Goal: Obtain resource: Download file/media

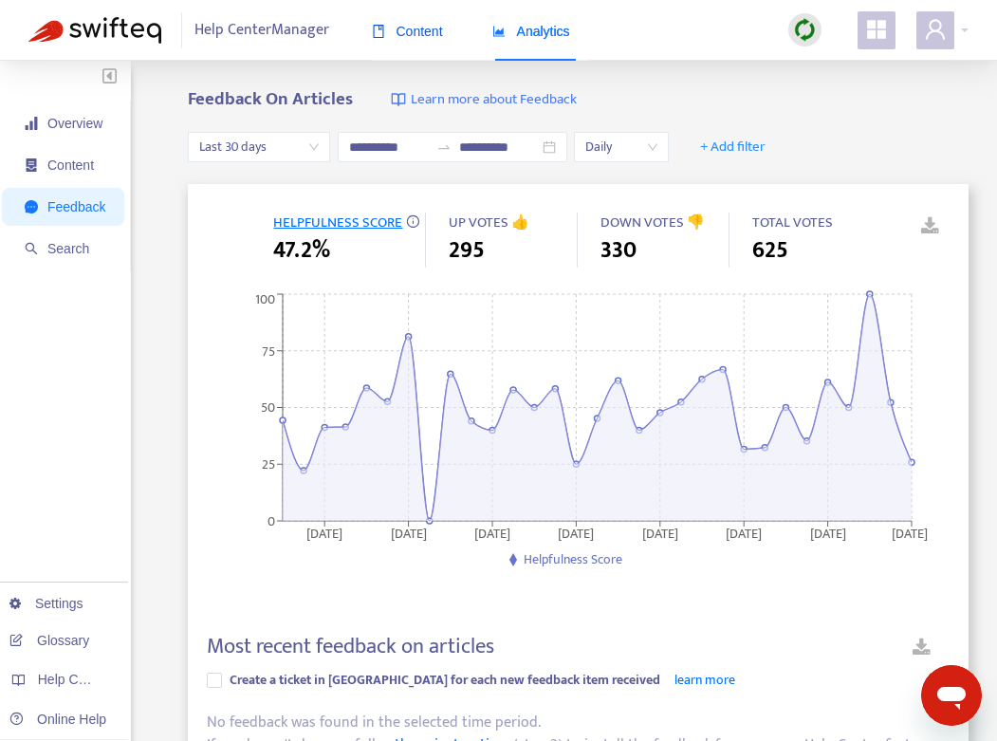
click at [416, 28] on span "Content" at bounding box center [407, 31] width 71 height 15
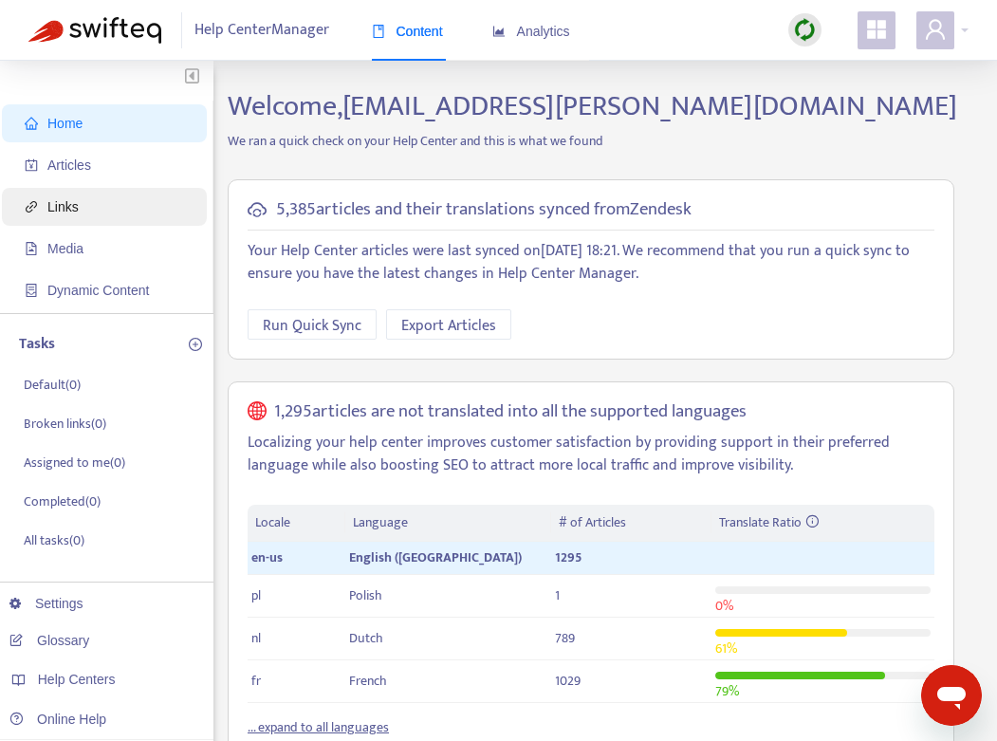
click at [49, 214] on span "Links" at bounding box center [62, 206] width 31 height 15
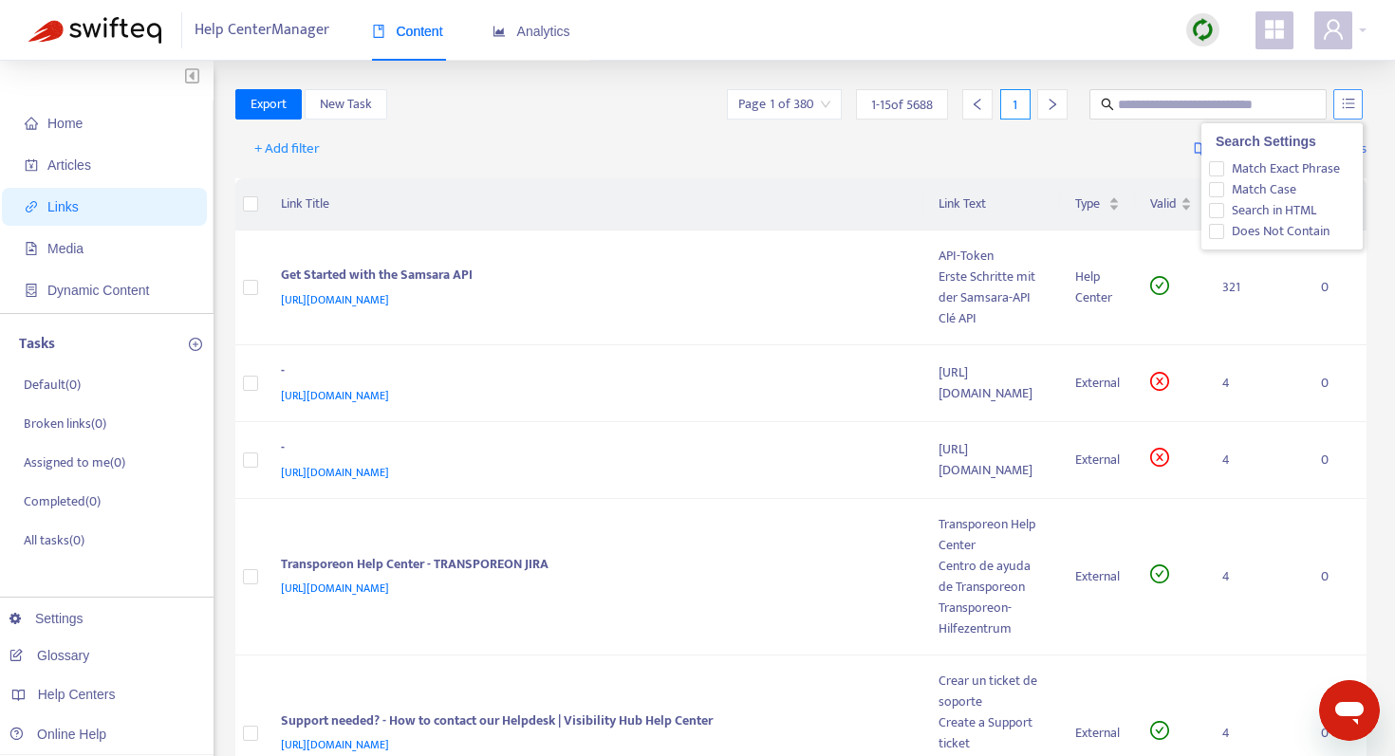
click at [996, 102] on button "button" at bounding box center [1347, 104] width 29 height 30
click at [945, 140] on div "+ Add filter Getting started with Links" at bounding box center [801, 153] width 1132 height 52
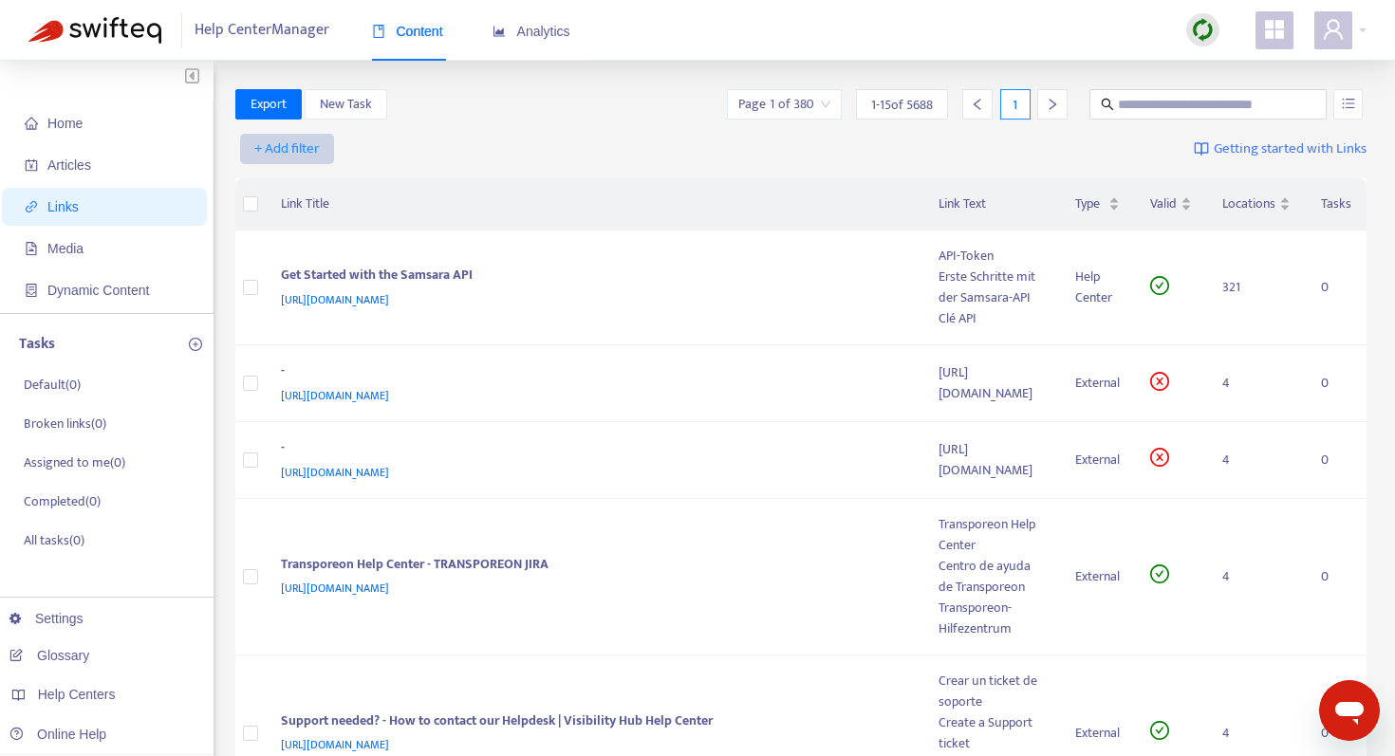
click at [295, 152] on span "+ Add filter" at bounding box center [286, 149] width 65 height 23
click at [274, 279] on span "Valid" at bounding box center [287, 278] width 65 height 21
click at [362, 147] on input "search" at bounding box center [307, 149] width 121 height 28
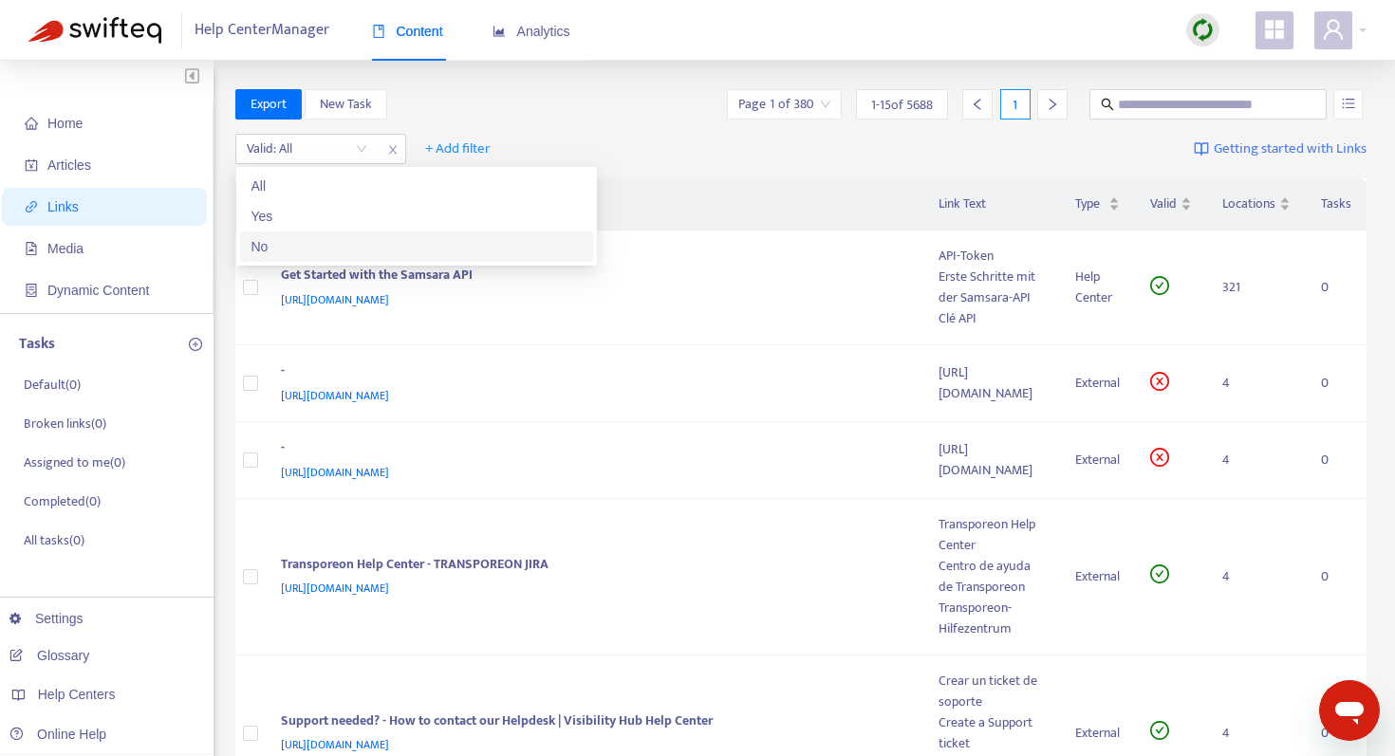
click at [321, 244] on div "No" at bounding box center [416, 246] width 330 height 21
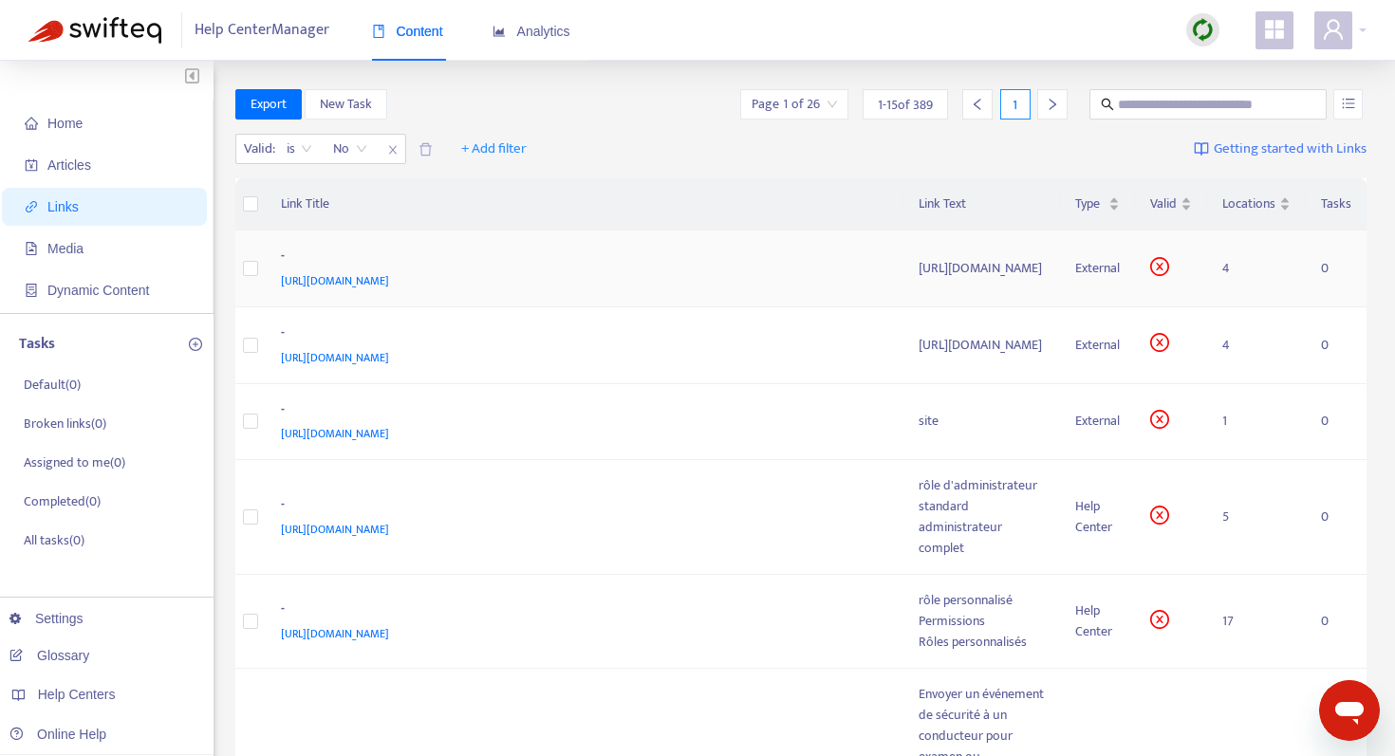
click at [996, 266] on td "4" at bounding box center [1256, 269] width 99 height 77
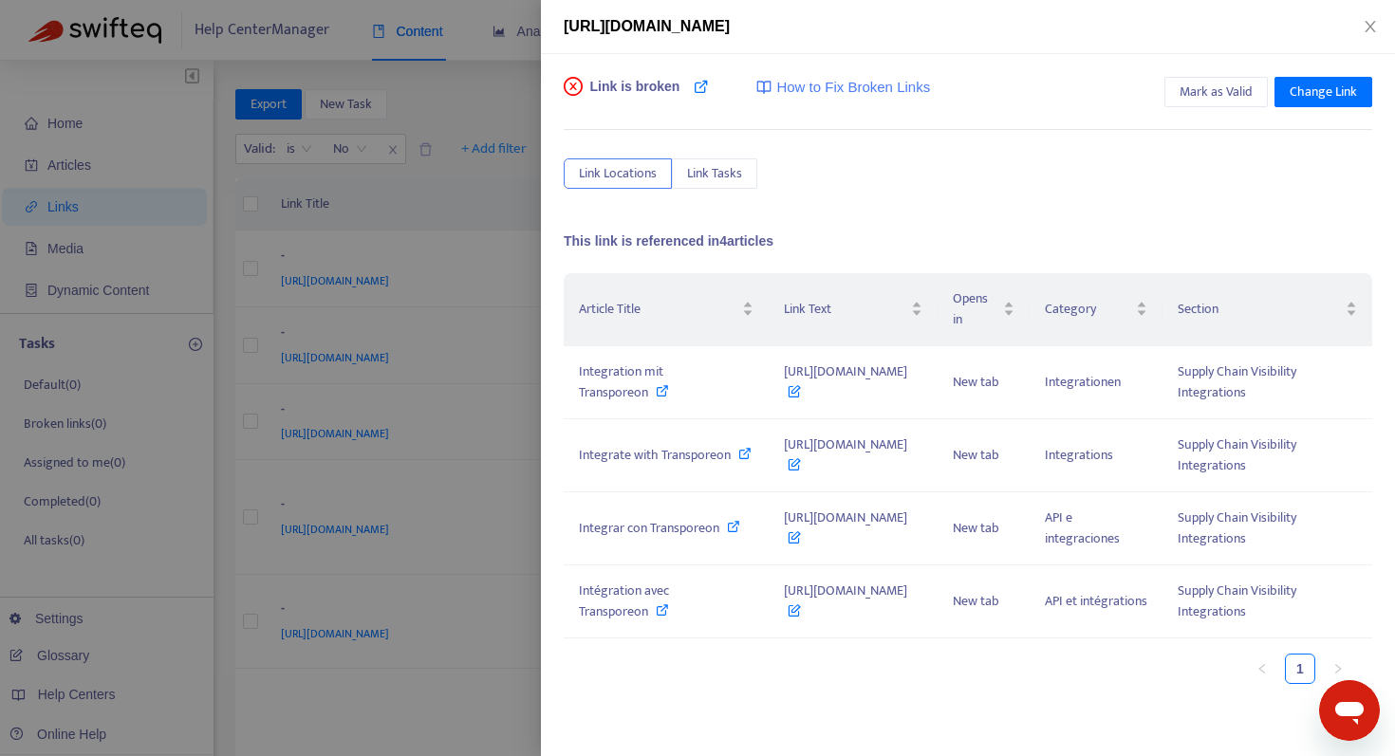
click at [339, 164] on div at bounding box center [697, 378] width 1395 height 756
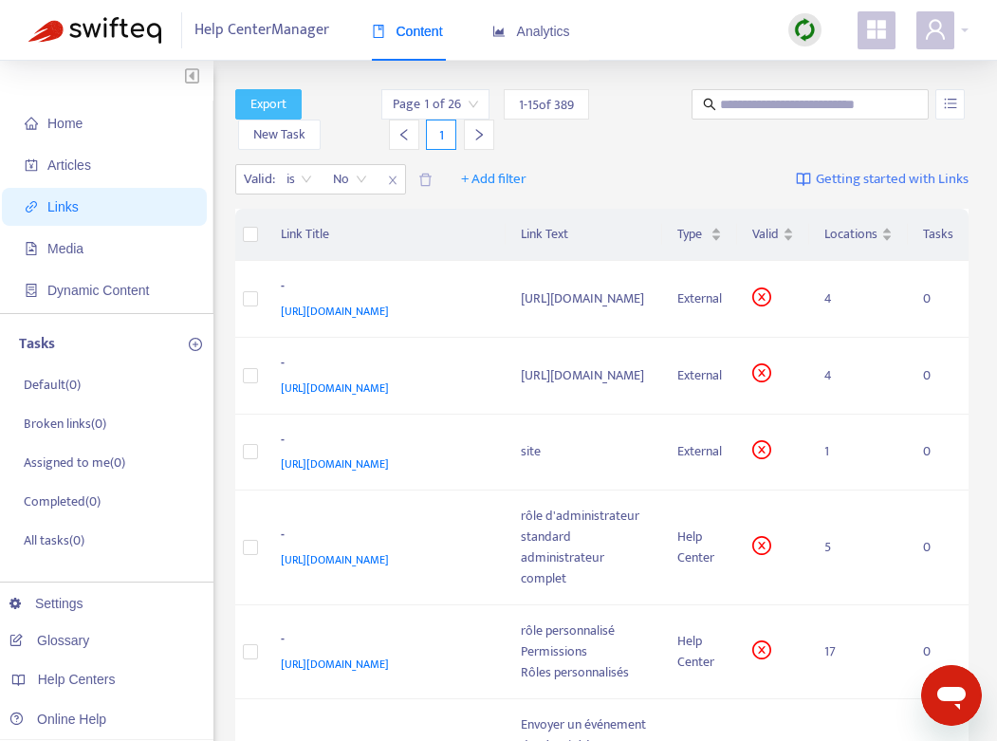
click at [275, 105] on span "Export" at bounding box center [269, 104] width 36 height 21
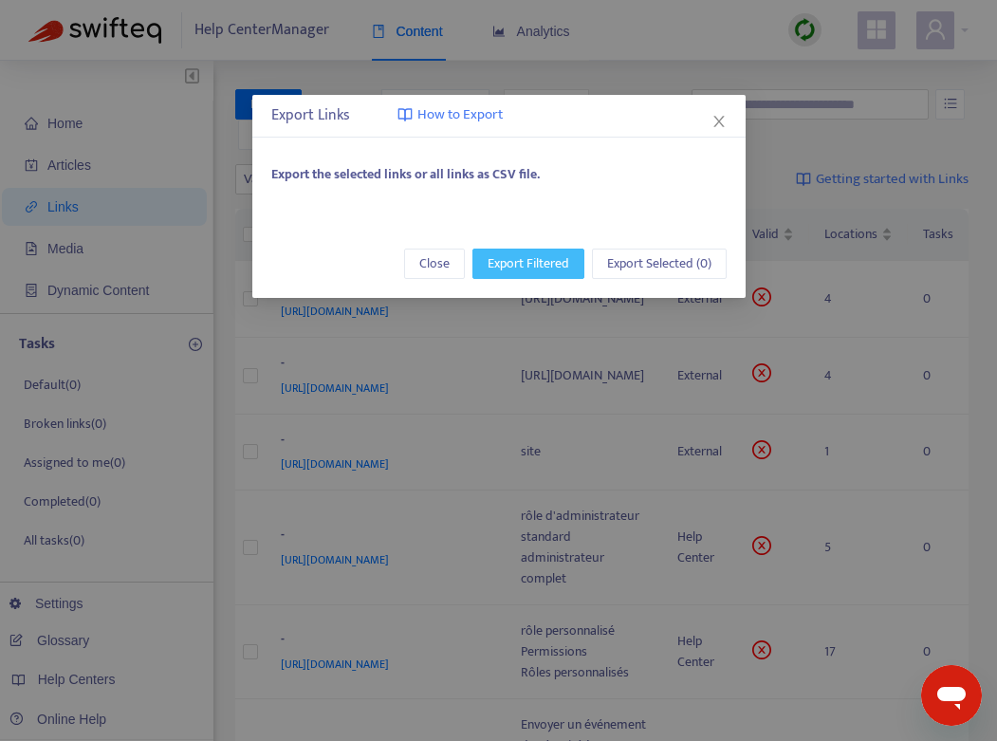
click at [527, 262] on span "Export Filtered" at bounding box center [529, 263] width 82 height 21
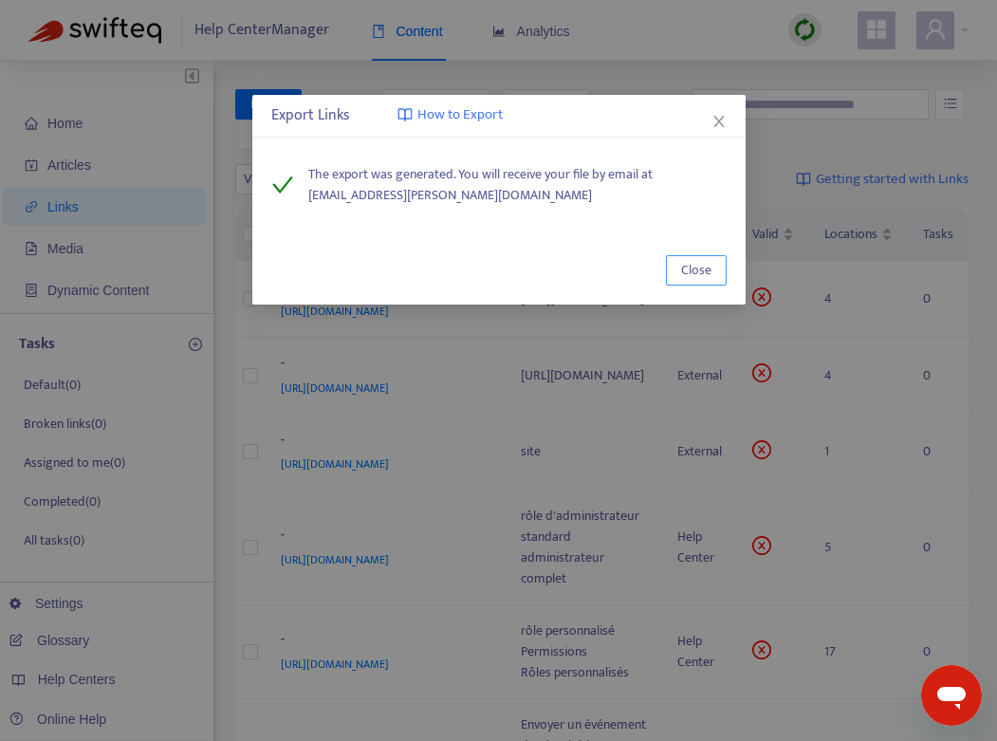
click at [697, 266] on span "Close" at bounding box center [696, 270] width 30 height 21
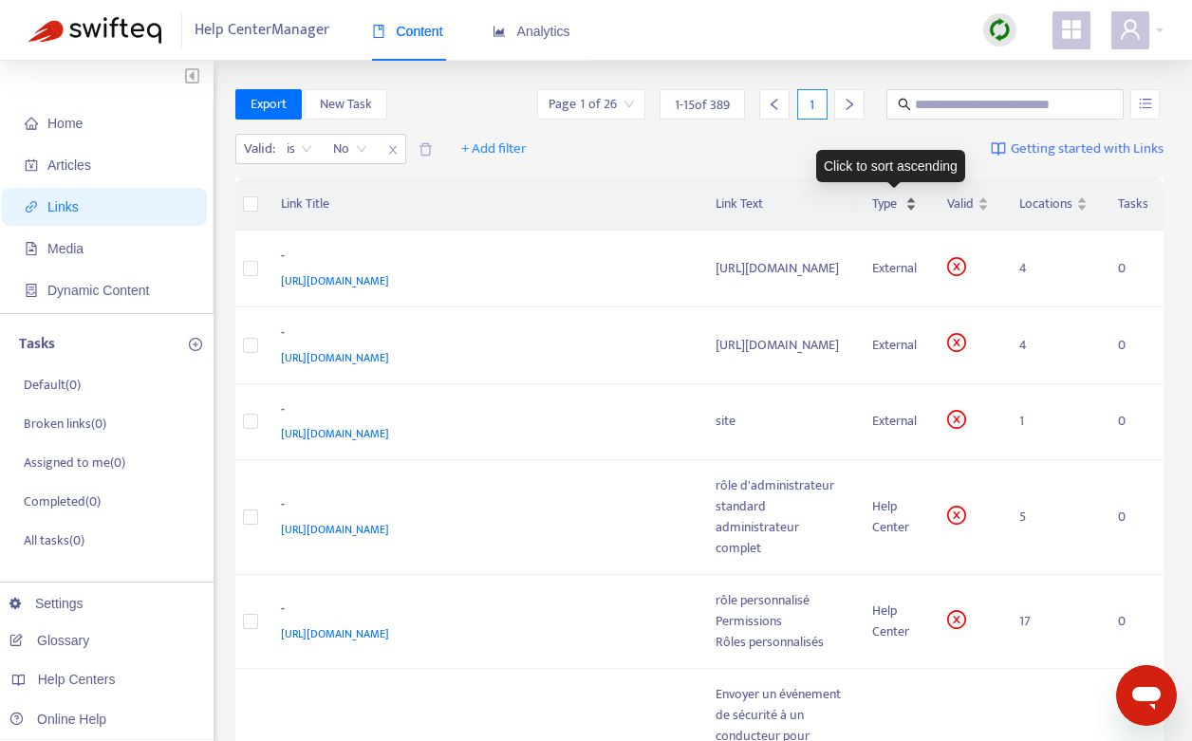
click at [907, 200] on div "Type" at bounding box center [894, 204] width 45 height 21
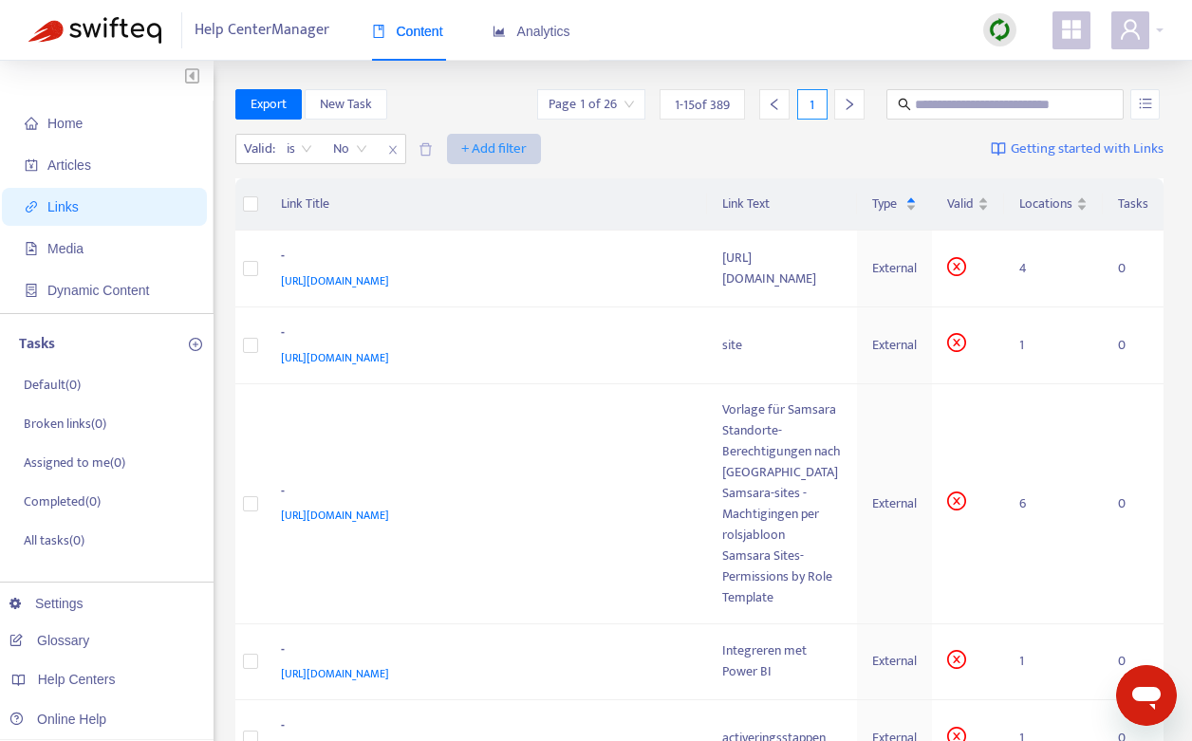
click at [515, 155] on span "+ Add filter" at bounding box center [493, 149] width 65 height 23
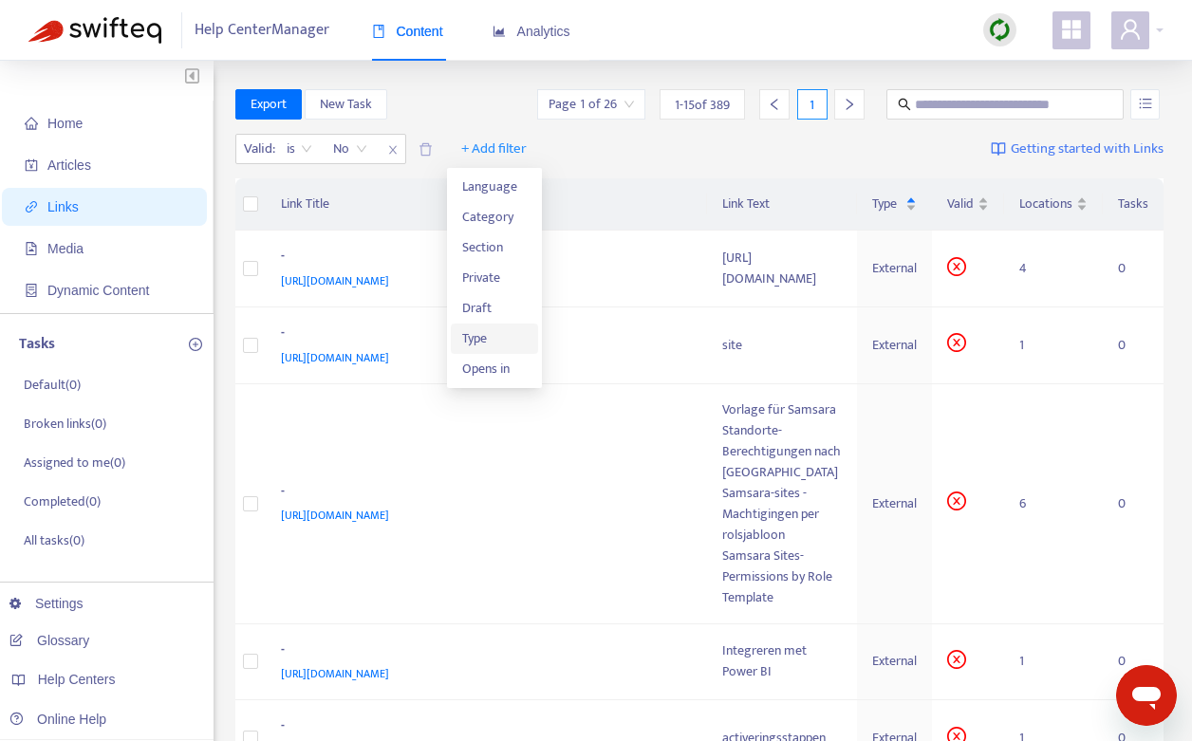
click at [475, 346] on span "Type" at bounding box center [494, 338] width 65 height 21
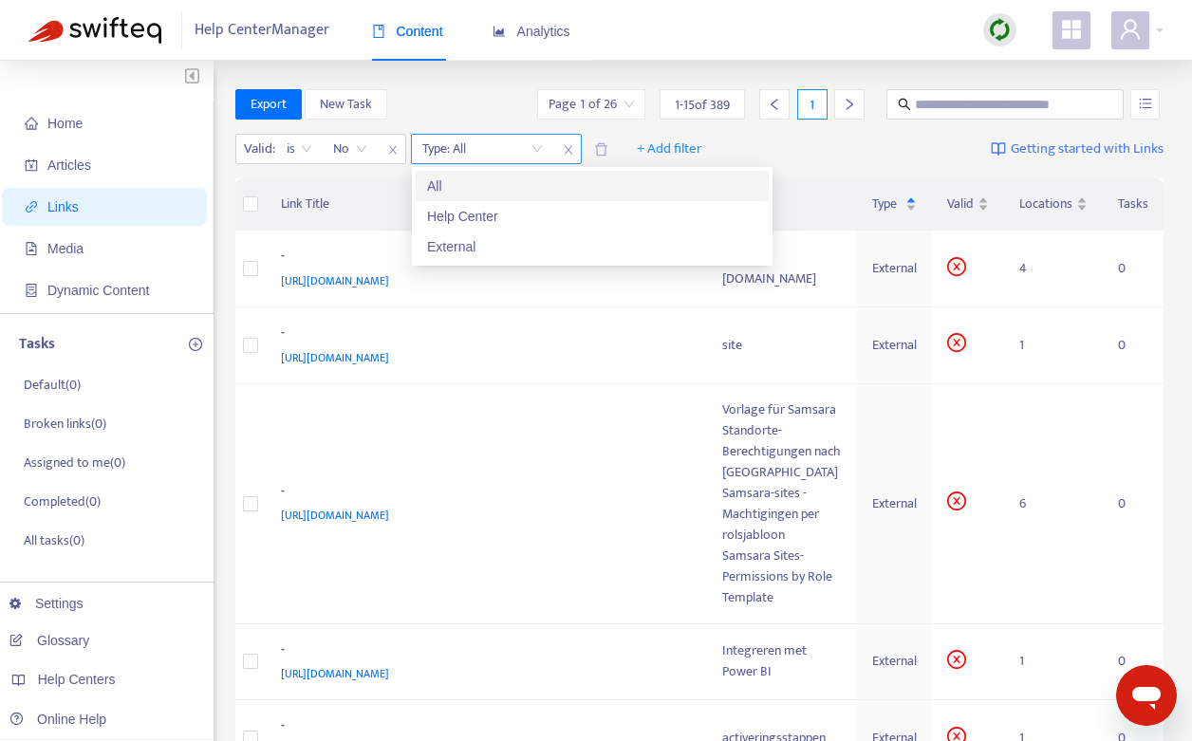
click at [482, 154] on input "search" at bounding box center [482, 149] width 121 height 28
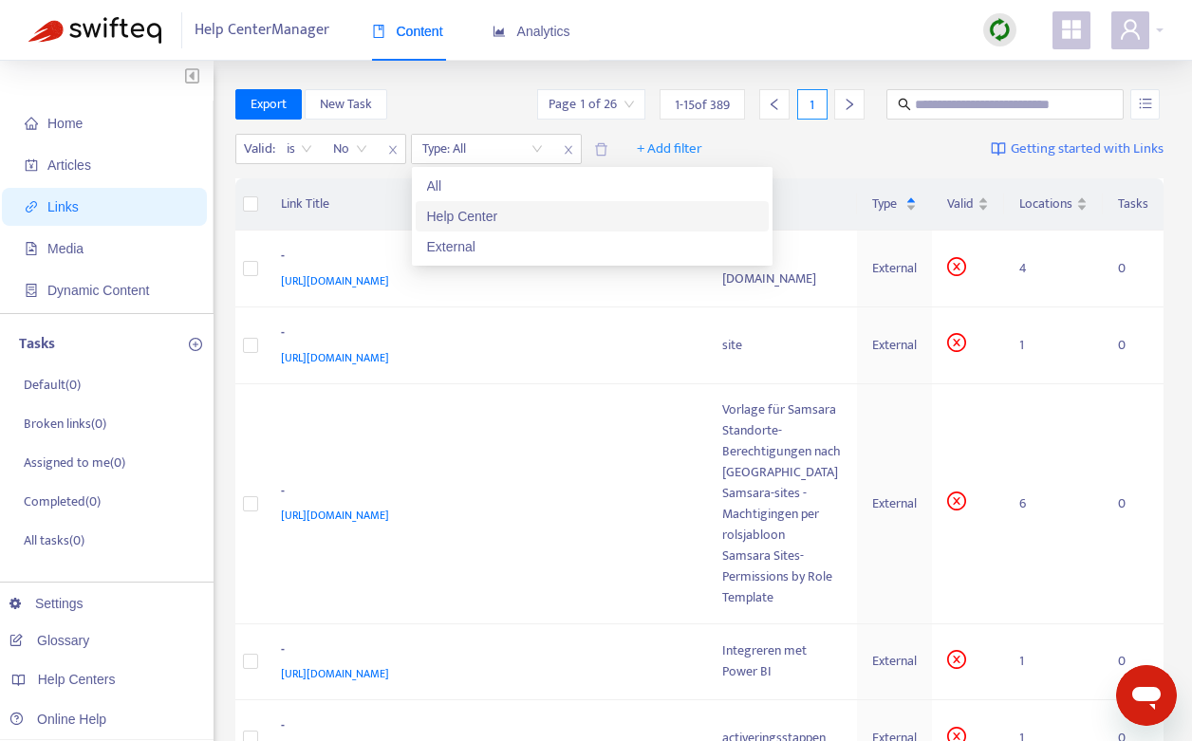
click at [475, 212] on div "Help Center" at bounding box center [592, 216] width 330 height 21
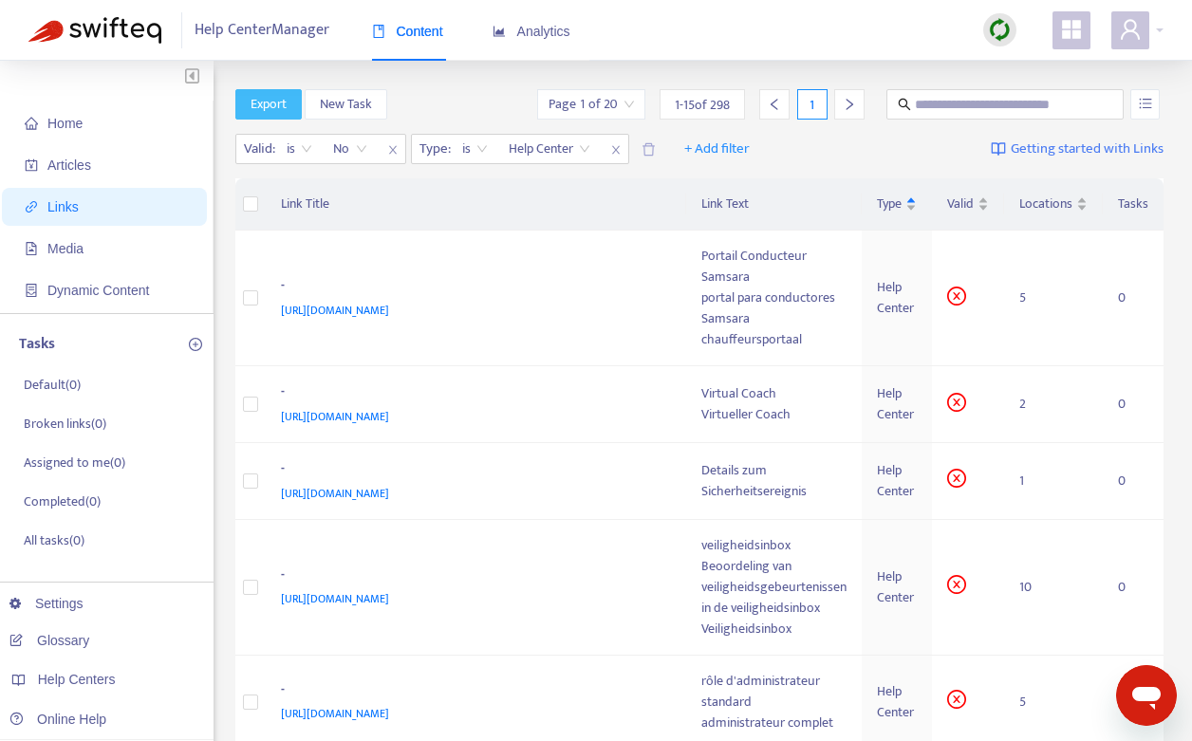
click at [275, 107] on span "Export" at bounding box center [269, 104] width 36 height 21
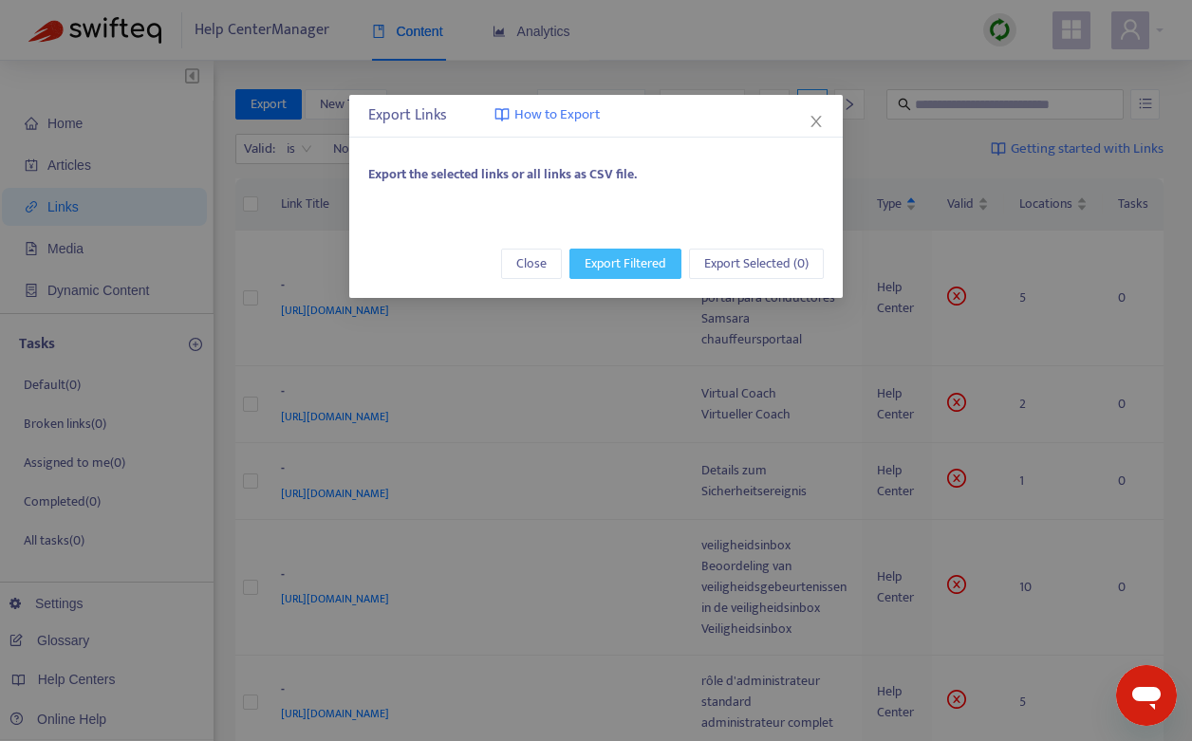
click at [638, 263] on span "Export Filtered" at bounding box center [626, 263] width 82 height 21
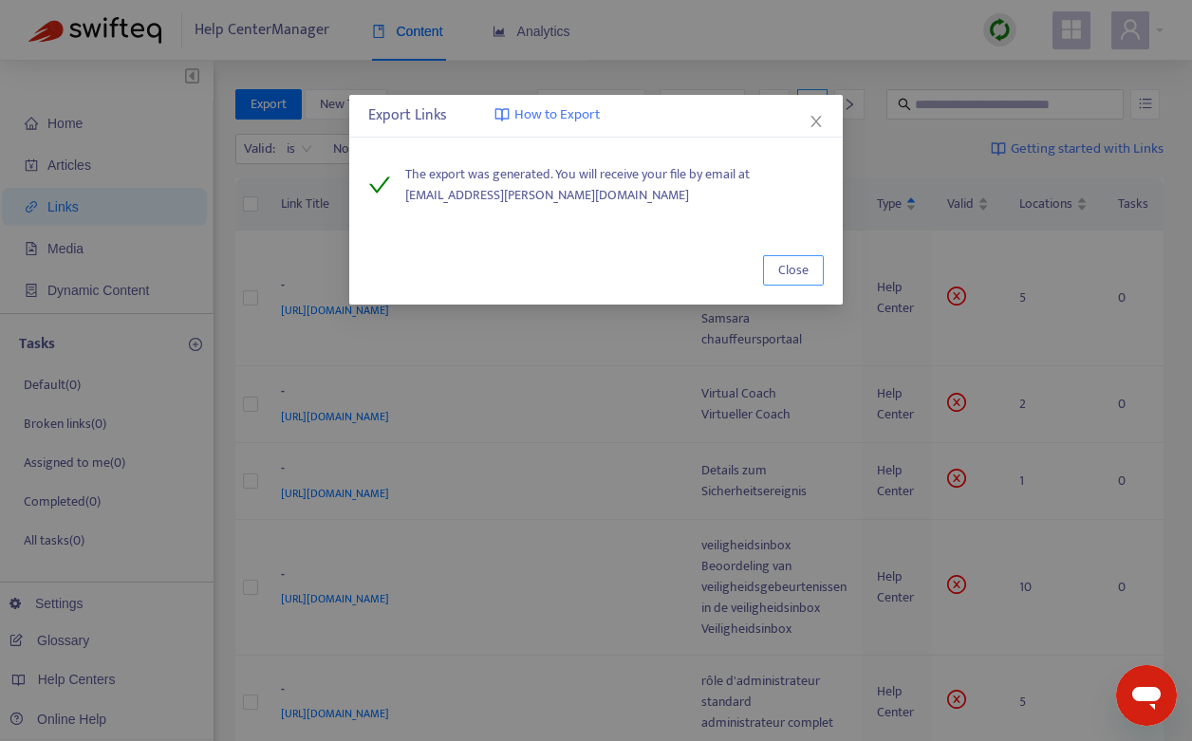
click at [800, 273] on span "Close" at bounding box center [793, 270] width 30 height 21
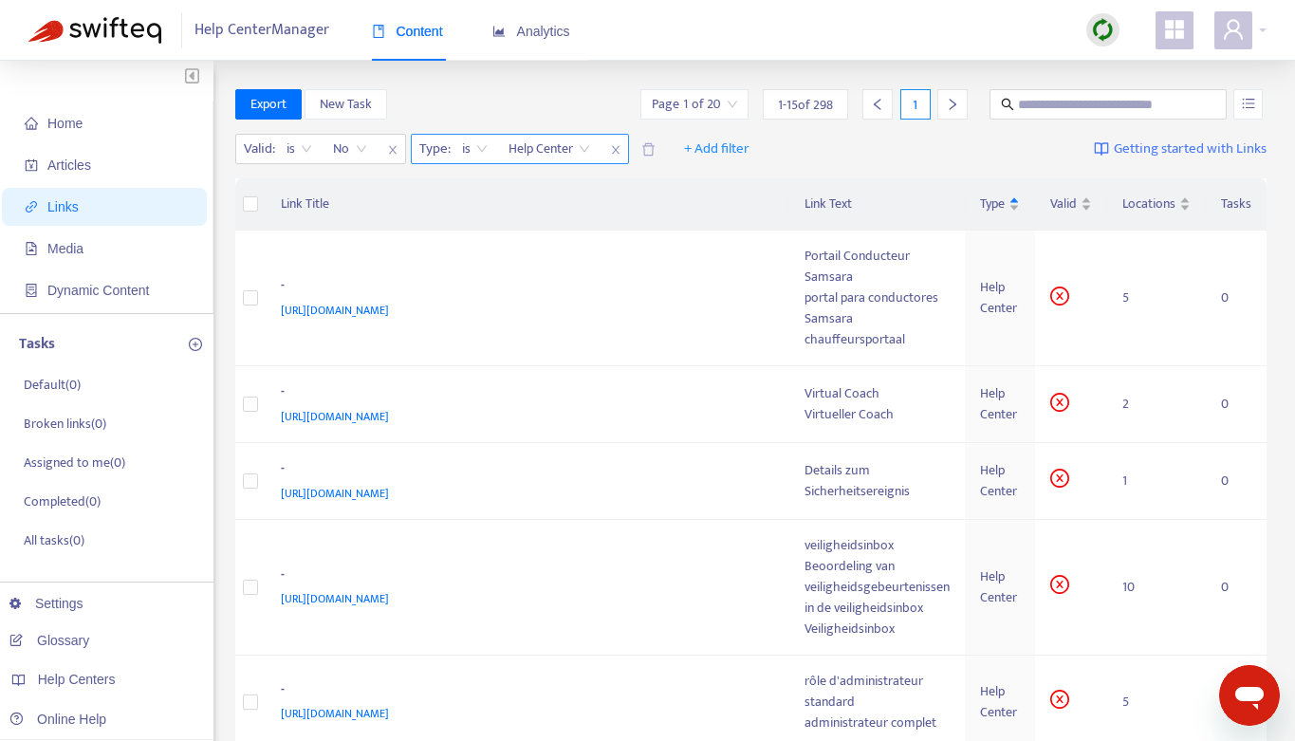
click at [553, 144] on span "Help Center" at bounding box center [550, 149] width 82 height 28
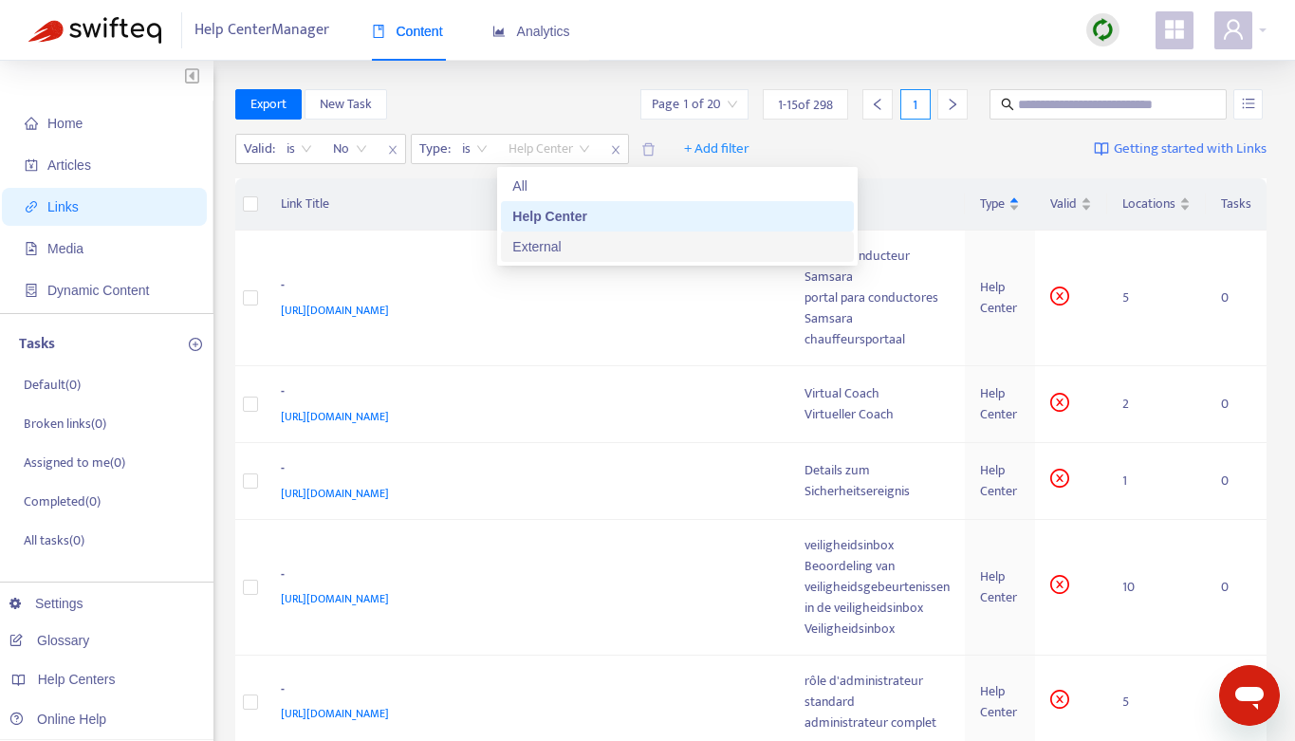
click at [538, 249] on div "External" at bounding box center [677, 246] width 330 height 21
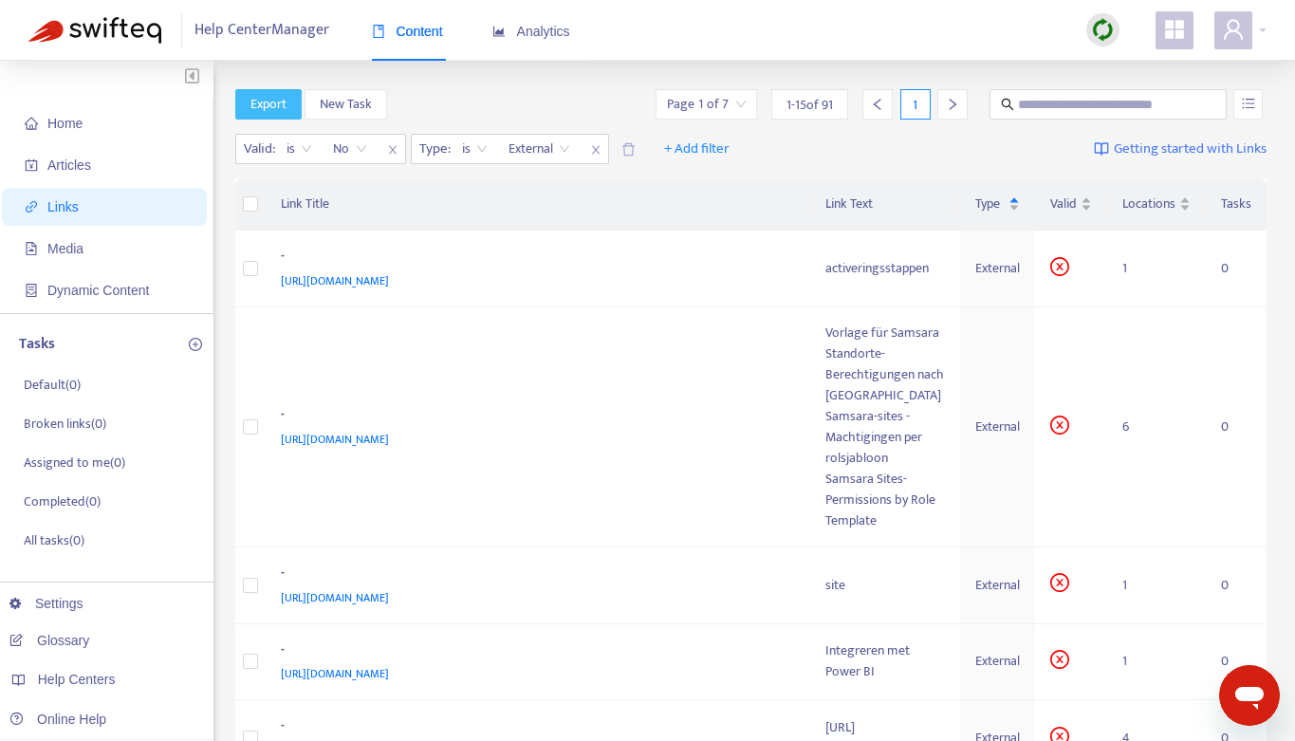
click at [282, 107] on span "Export" at bounding box center [269, 104] width 36 height 21
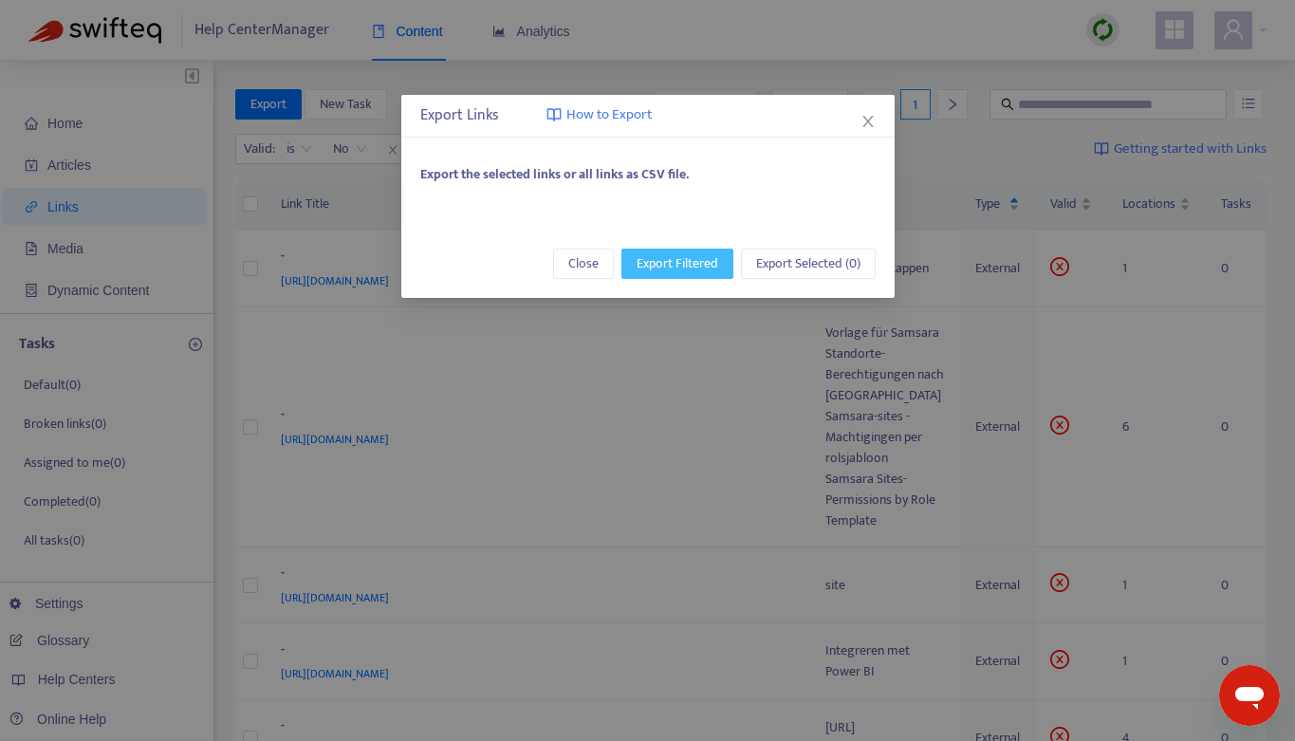
click at [686, 264] on span "Export Filtered" at bounding box center [678, 263] width 82 height 21
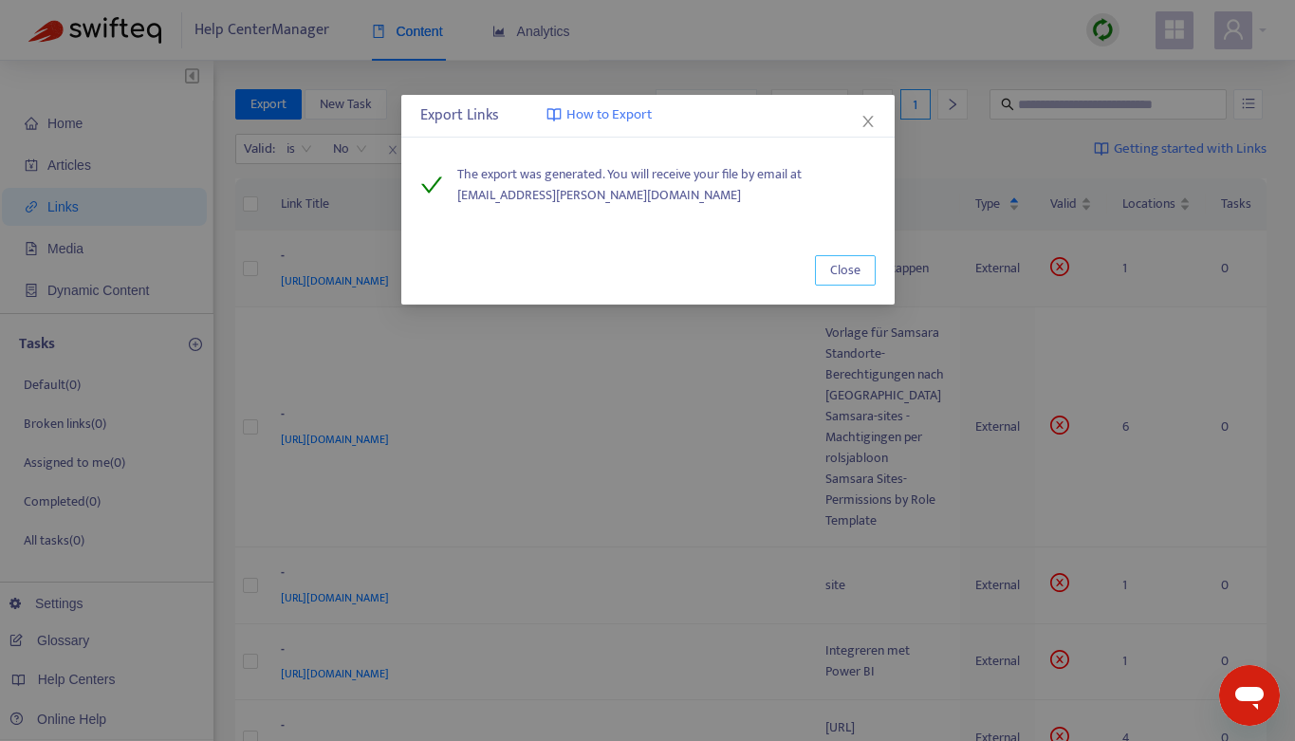
click at [846, 265] on span "Close" at bounding box center [845, 270] width 30 height 21
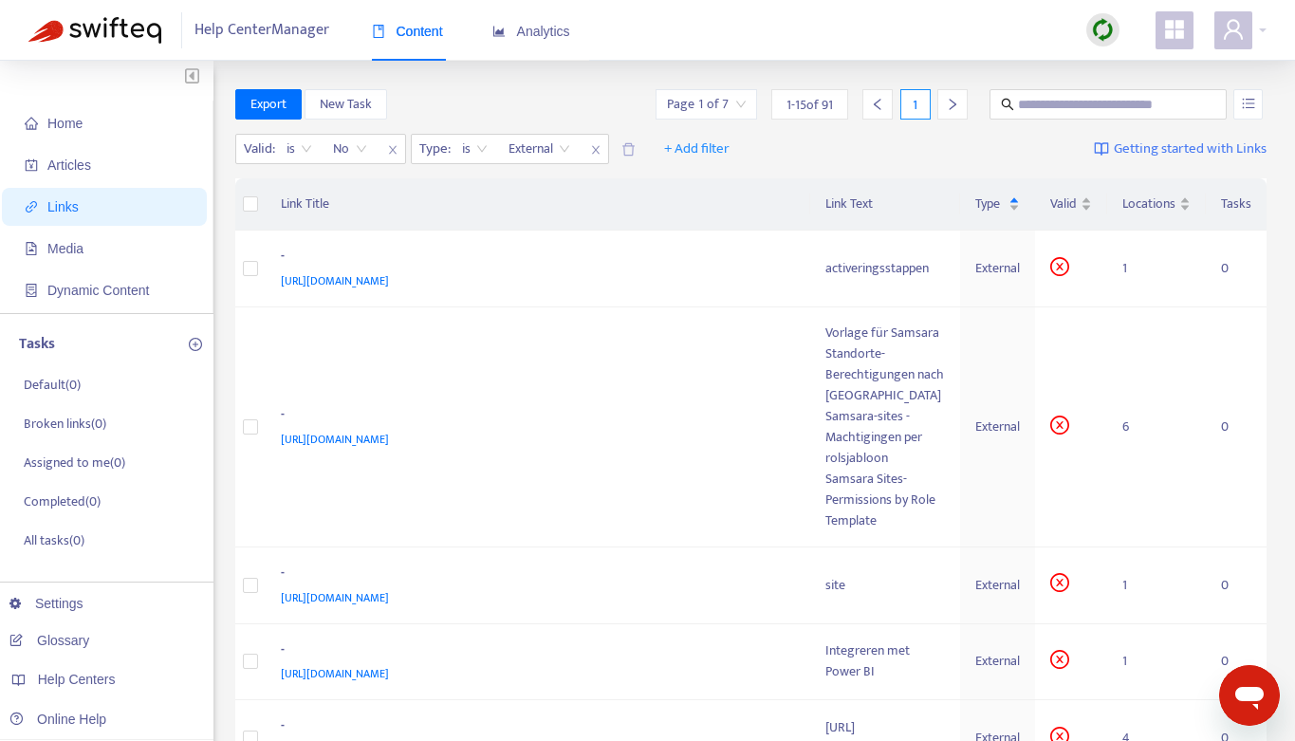
click at [55, 204] on span "Links" at bounding box center [62, 206] width 31 height 15
drag, startPoint x: 73, startPoint y: 205, endPoint x: 517, endPoint y: 9, distance: 485.6
